Goal: Check status

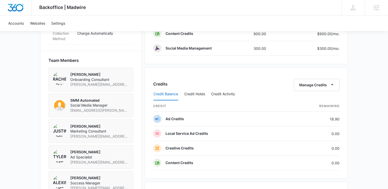
scroll to position [343, 0]
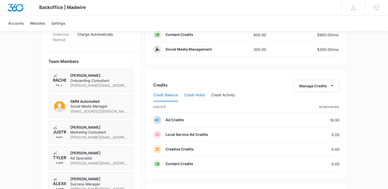
click at [195, 94] on button "Credit Holds" at bounding box center [194, 95] width 21 height 12
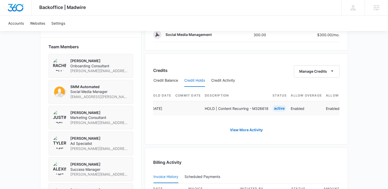
scroll to position [0, 0]
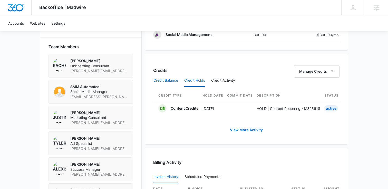
click at [169, 81] on button "Credit Balance" at bounding box center [165, 80] width 25 height 12
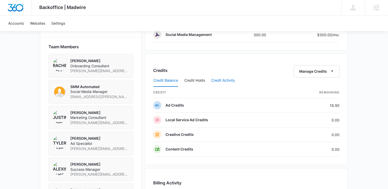
click at [222, 81] on button "Credit Activity" at bounding box center [223, 80] width 24 height 12
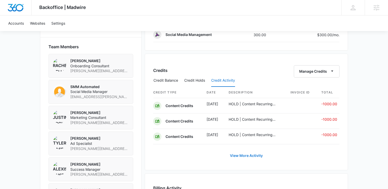
click at [245, 155] on link "View More Activity" at bounding box center [246, 155] width 43 height 12
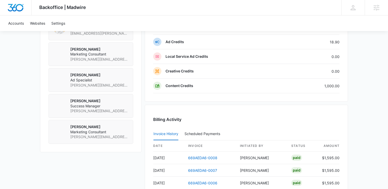
scroll to position [427, 0]
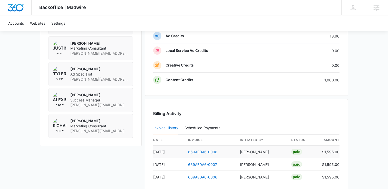
click at [202, 151] on link "669AEDA6-0008" at bounding box center [202, 152] width 29 height 4
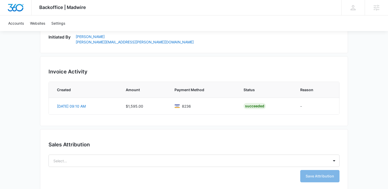
scroll to position [319, 0]
